Goal: Navigation & Orientation: Find specific page/section

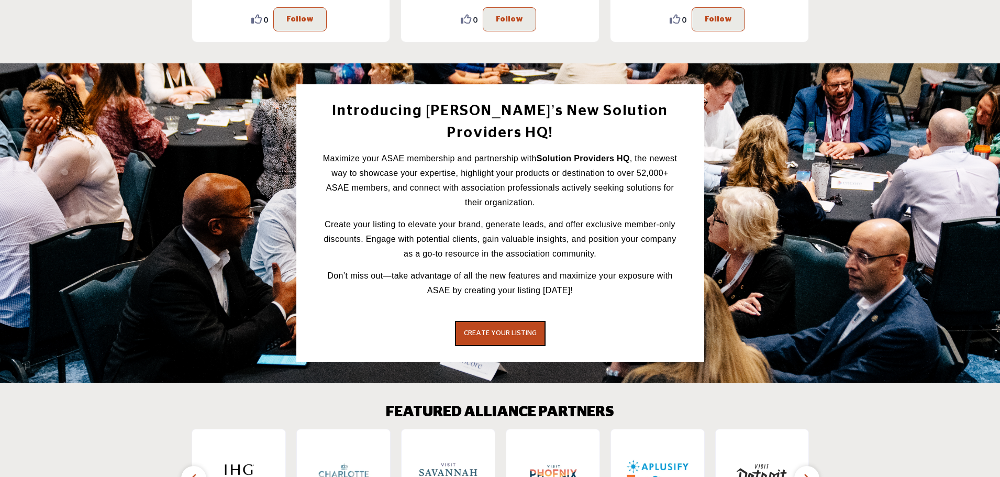
scroll to position [1160, 0]
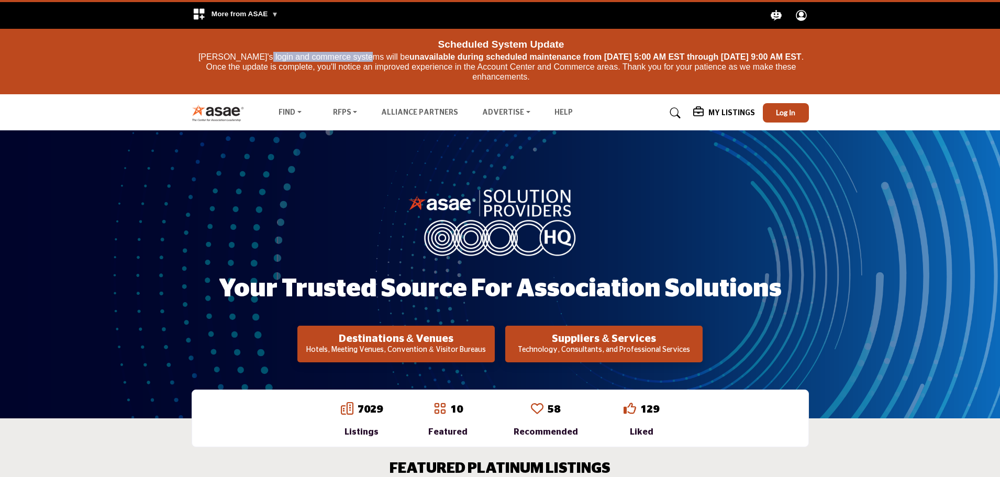
drag, startPoint x: 307, startPoint y: 53, endPoint x: 359, endPoint y: 54, distance: 51.9
click at [359, 54] on p "ASAE's login and commerce systems will be unavailable during scheduled maintena…" at bounding box center [501, 67] width 614 height 30
click at [308, 154] on link "Suppliers & Services" at bounding box center [330, 158] width 107 height 15
